Goal: Find specific page/section: Find specific page/section

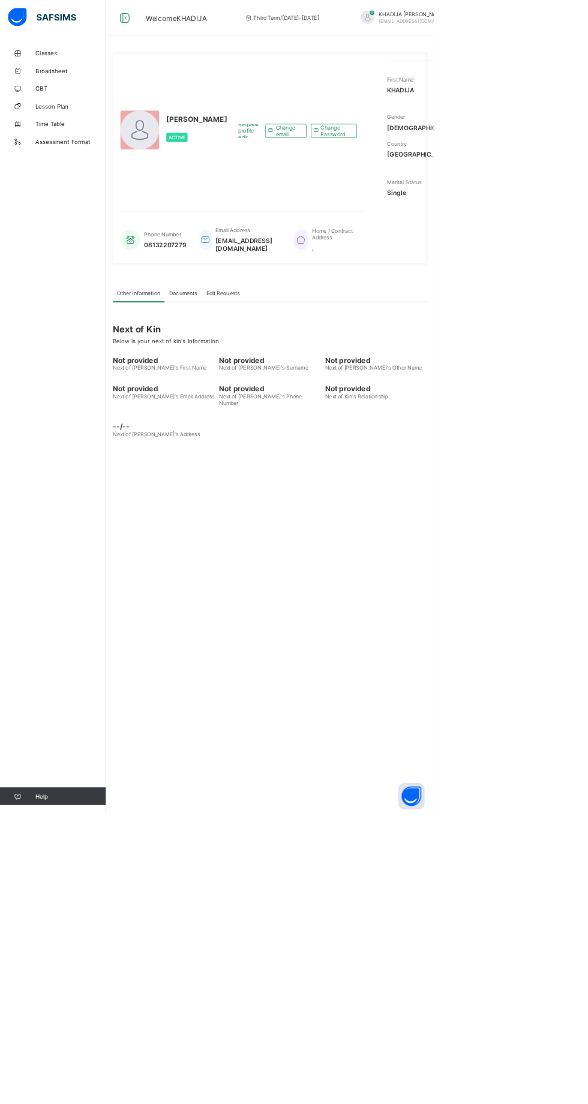
click at [55, 121] on span "CBT" at bounding box center [96, 120] width 96 height 10
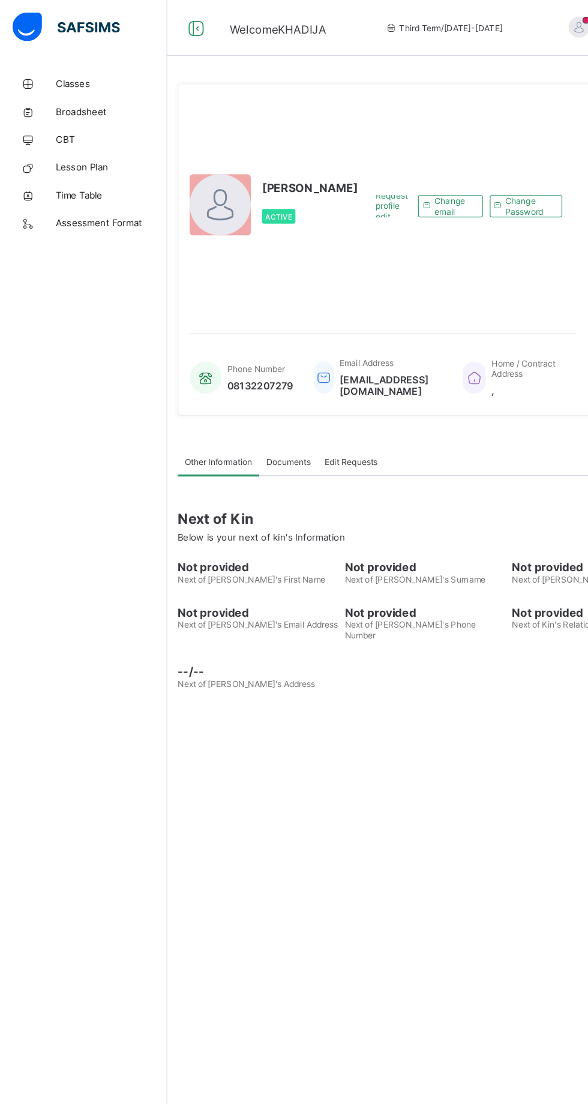
click at [72, 73] on span "Classes" at bounding box center [96, 72] width 96 height 10
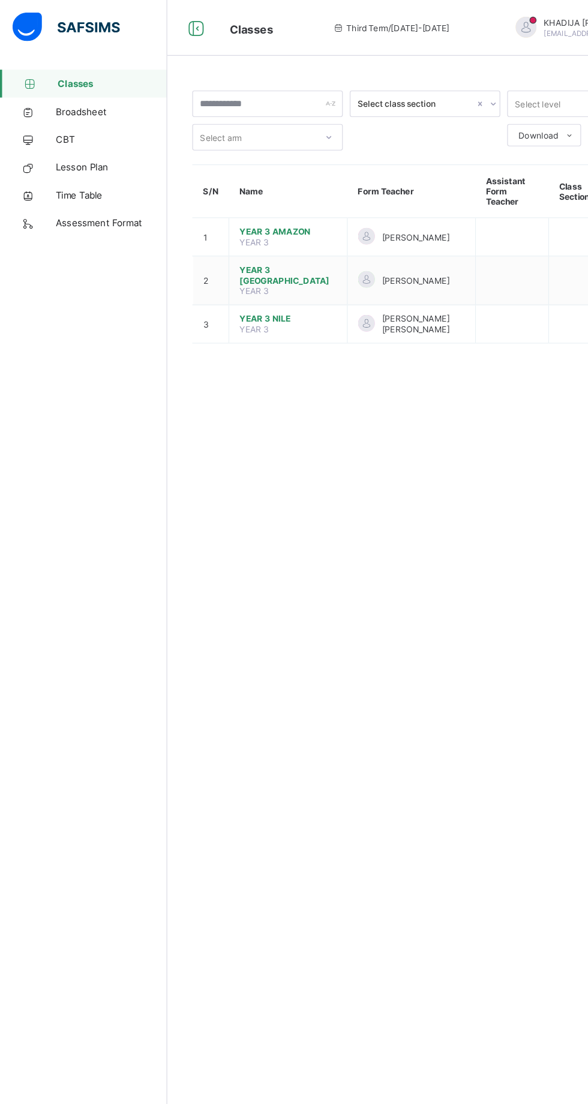
click at [413, 230] on td at bounding box center [440, 242] width 63 height 42
click at [359, 238] on span "[PERSON_NAME]" at bounding box center [358, 241] width 58 height 9
click at [374, 241] on td "[PERSON_NAME]" at bounding box center [354, 242] width 110 height 42
click at [409, 238] on td at bounding box center [440, 242] width 63 height 42
click at [268, 945] on div "Select class section Select level Select arm Download Pdf Report Excel Report S…" at bounding box center [366, 552] width 444 height 1104
